Goal: Check status

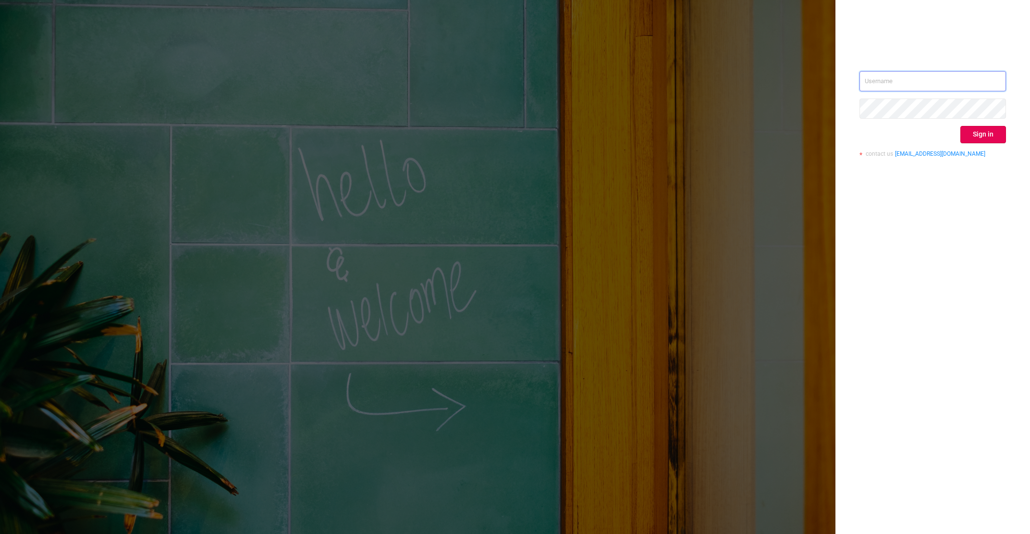
click at [899, 74] on input "text" at bounding box center [933, 81] width 147 height 20
paste input "[EMAIL_ADDRESS][DOMAIN_NAME]"
type input "[EMAIL_ADDRESS][DOMAIN_NAME]"
click at [978, 129] on button "Sign in" at bounding box center [984, 134] width 46 height 17
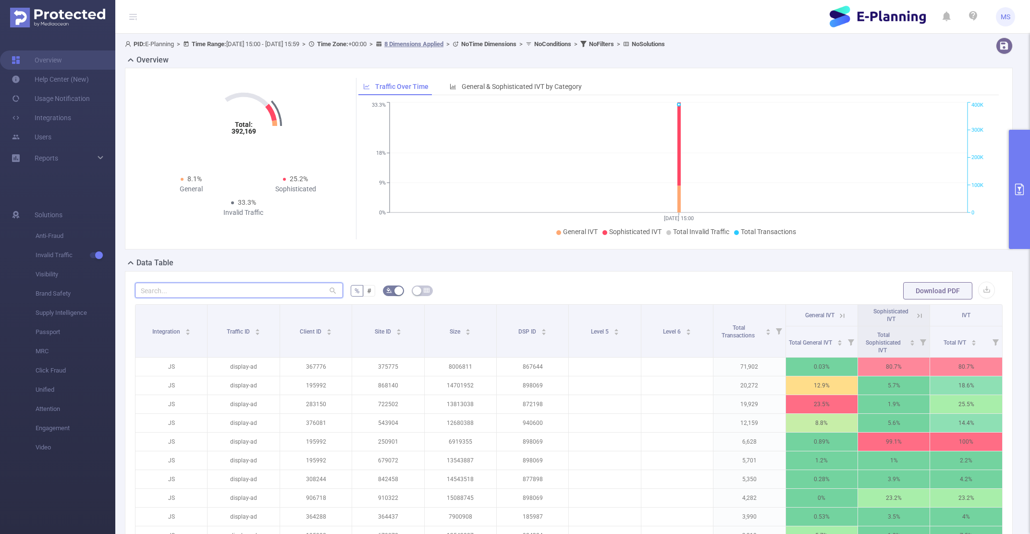
click at [313, 294] on input "text" at bounding box center [239, 290] width 208 height 15
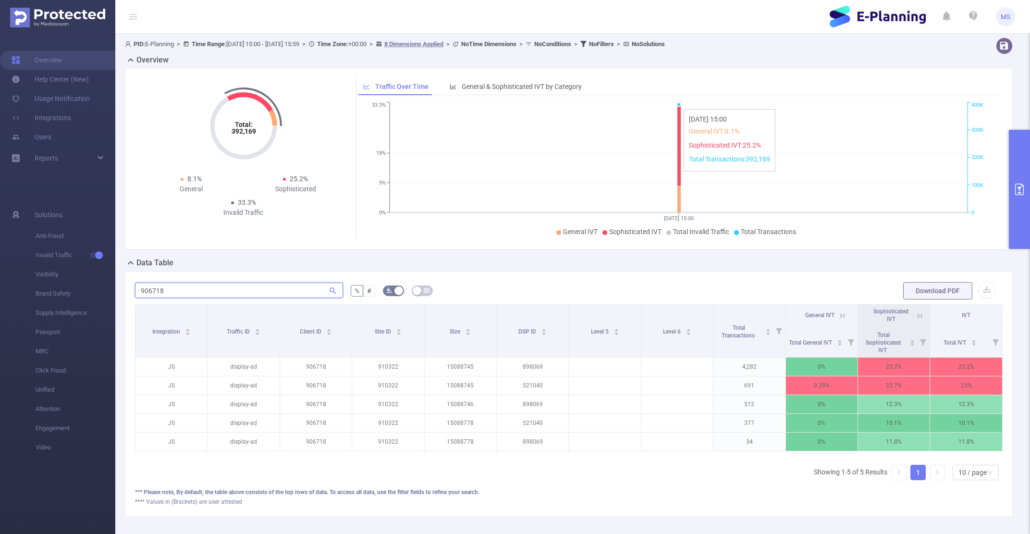
type input "906718"
click at [513, 96] on div "[DATE] 15:00 0% 9% 18% 33.3% 0 100K 200K 300K 400K General IVT Sophisticated IV…" at bounding box center [678, 175] width 641 height 161
click at [513, 90] on span "General & Sophisticated IVT by Category" at bounding box center [522, 87] width 120 height 8
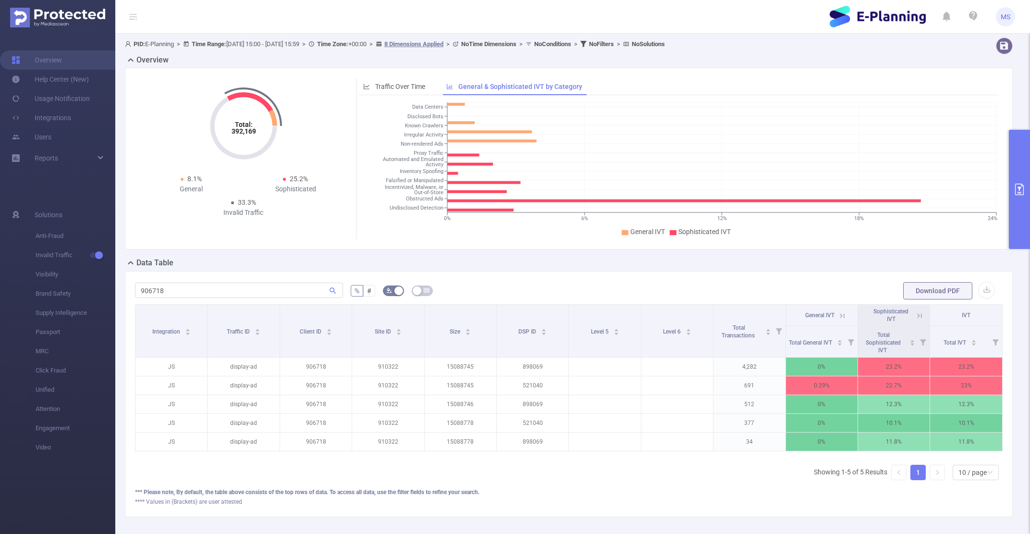
scroll to position [44, 0]
